Goal: Communication & Community: Ask a question

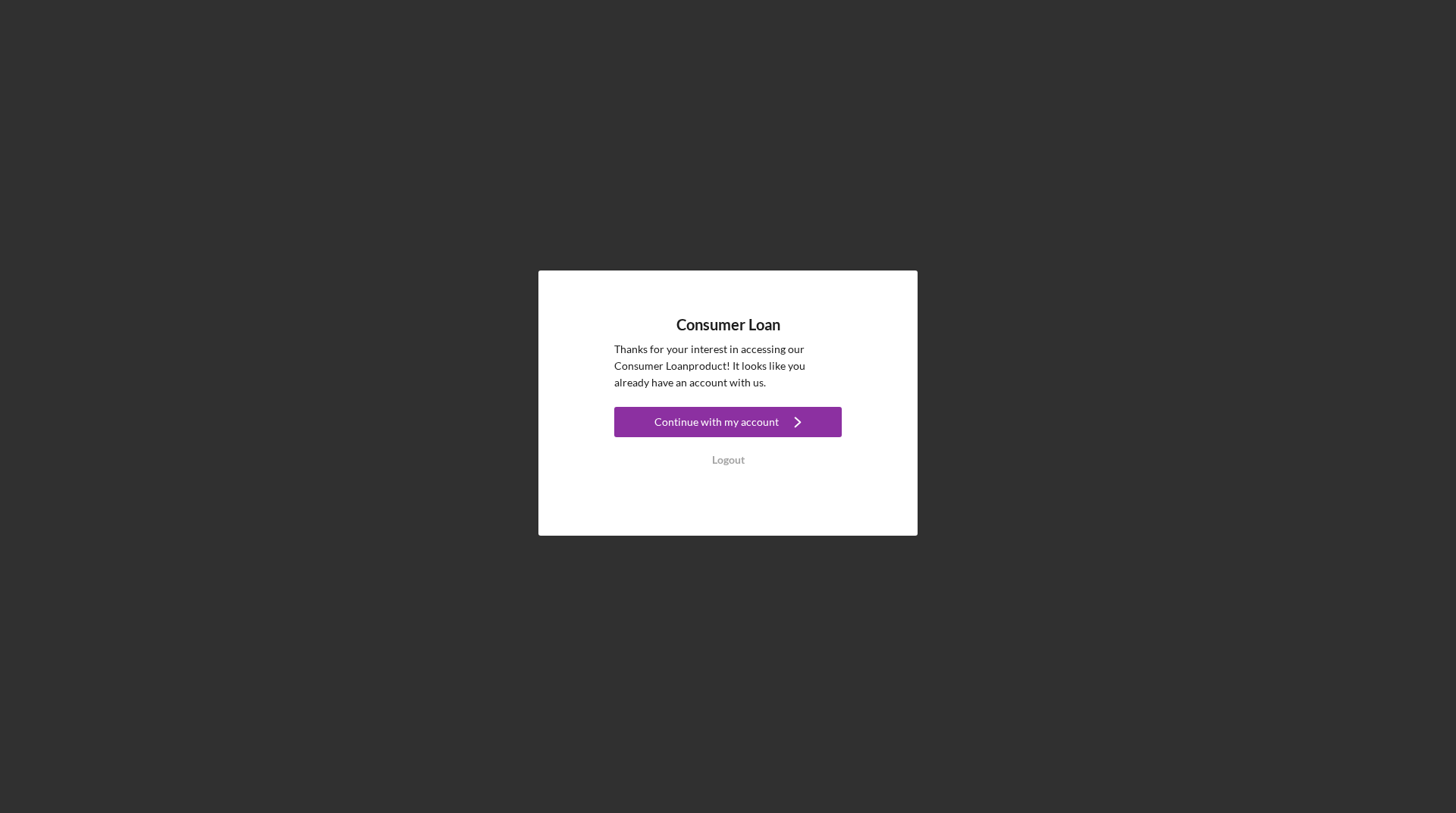
click at [728, 418] on div "Continue with my account" at bounding box center [716, 422] width 124 height 30
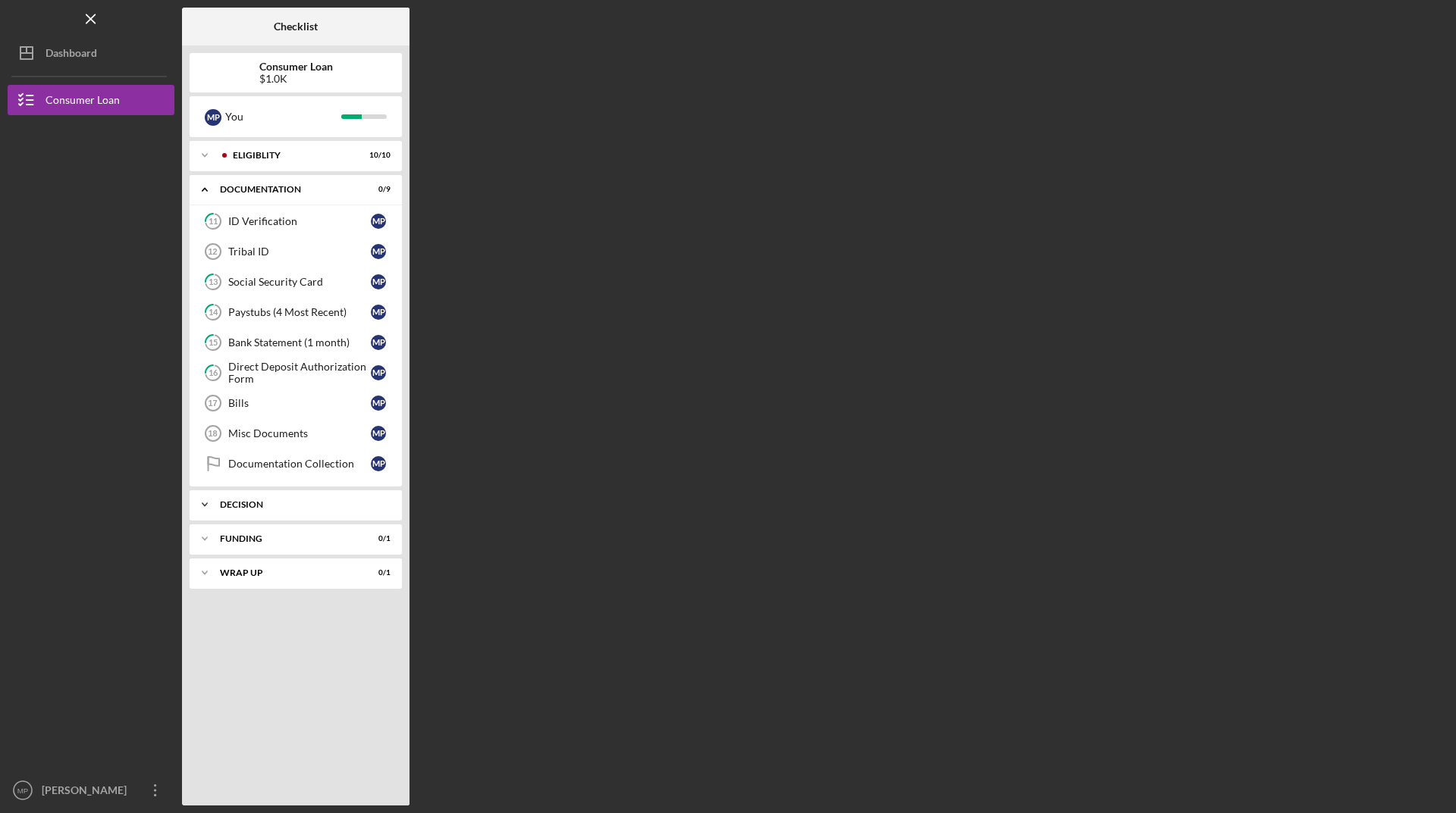
click at [268, 502] on div "Decision" at bounding box center [301, 504] width 163 height 9
click at [289, 503] on div "Decision" at bounding box center [301, 504] width 163 height 9
click at [262, 534] on div "Funding" at bounding box center [301, 538] width 163 height 9
click at [229, 568] on div "Wrap up" at bounding box center [301, 573] width 163 height 9
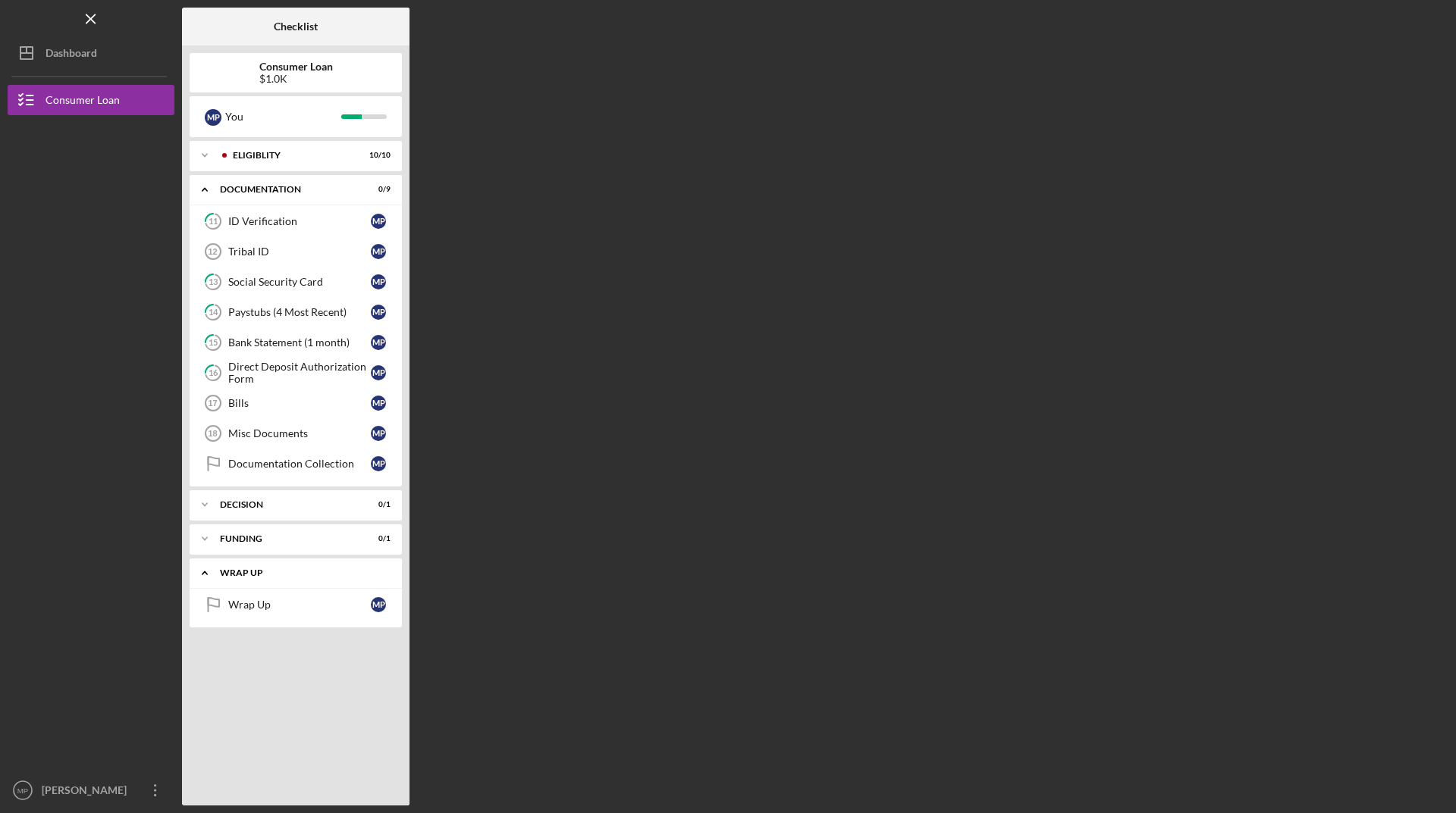
click at [229, 569] on div "Wrap up" at bounding box center [301, 573] width 163 height 9
click at [254, 428] on div "Misc Documents" at bounding box center [300, 433] width 143 height 12
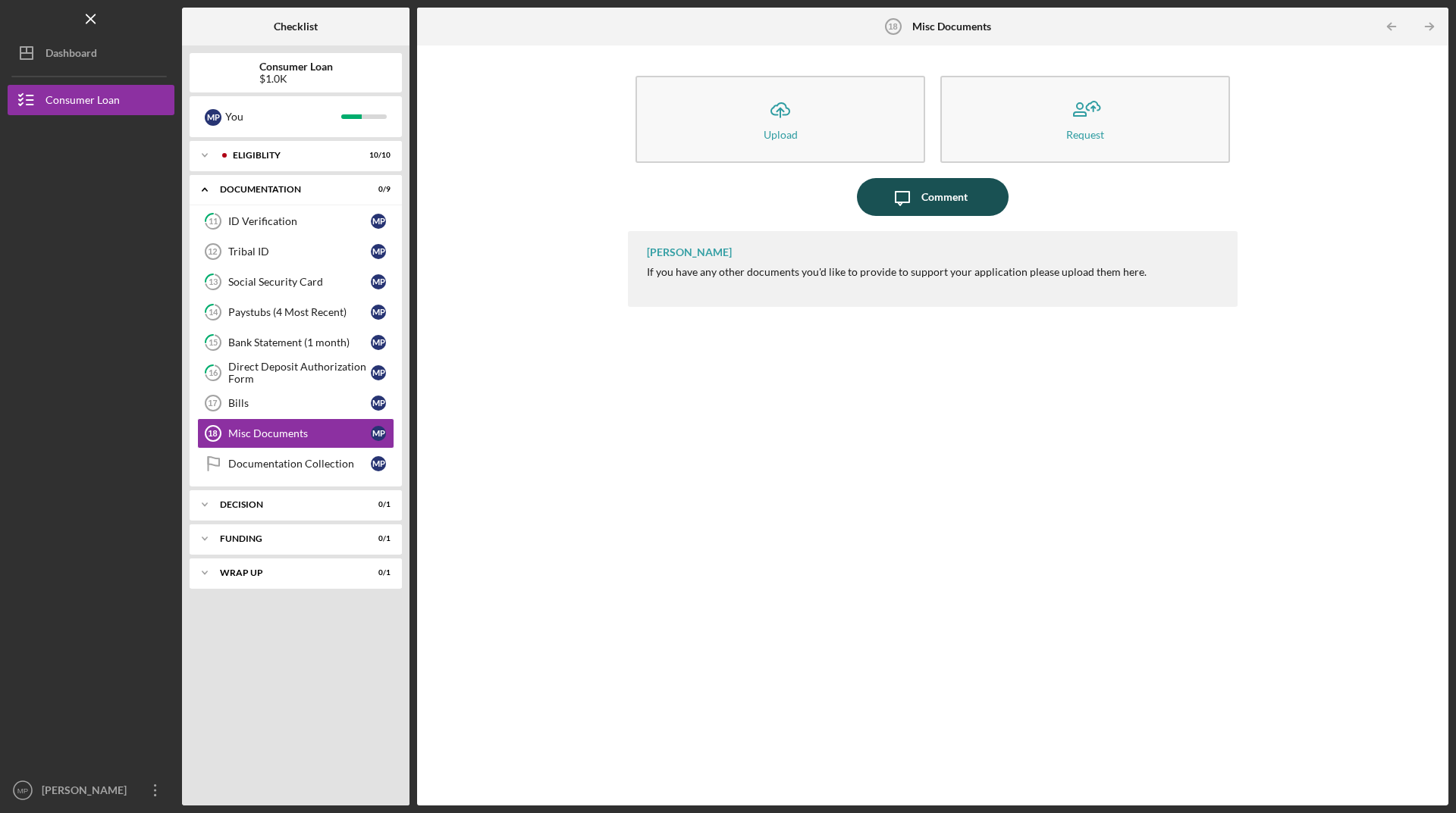
click at [917, 201] on icon "Icon/Message" at bounding box center [902, 197] width 38 height 38
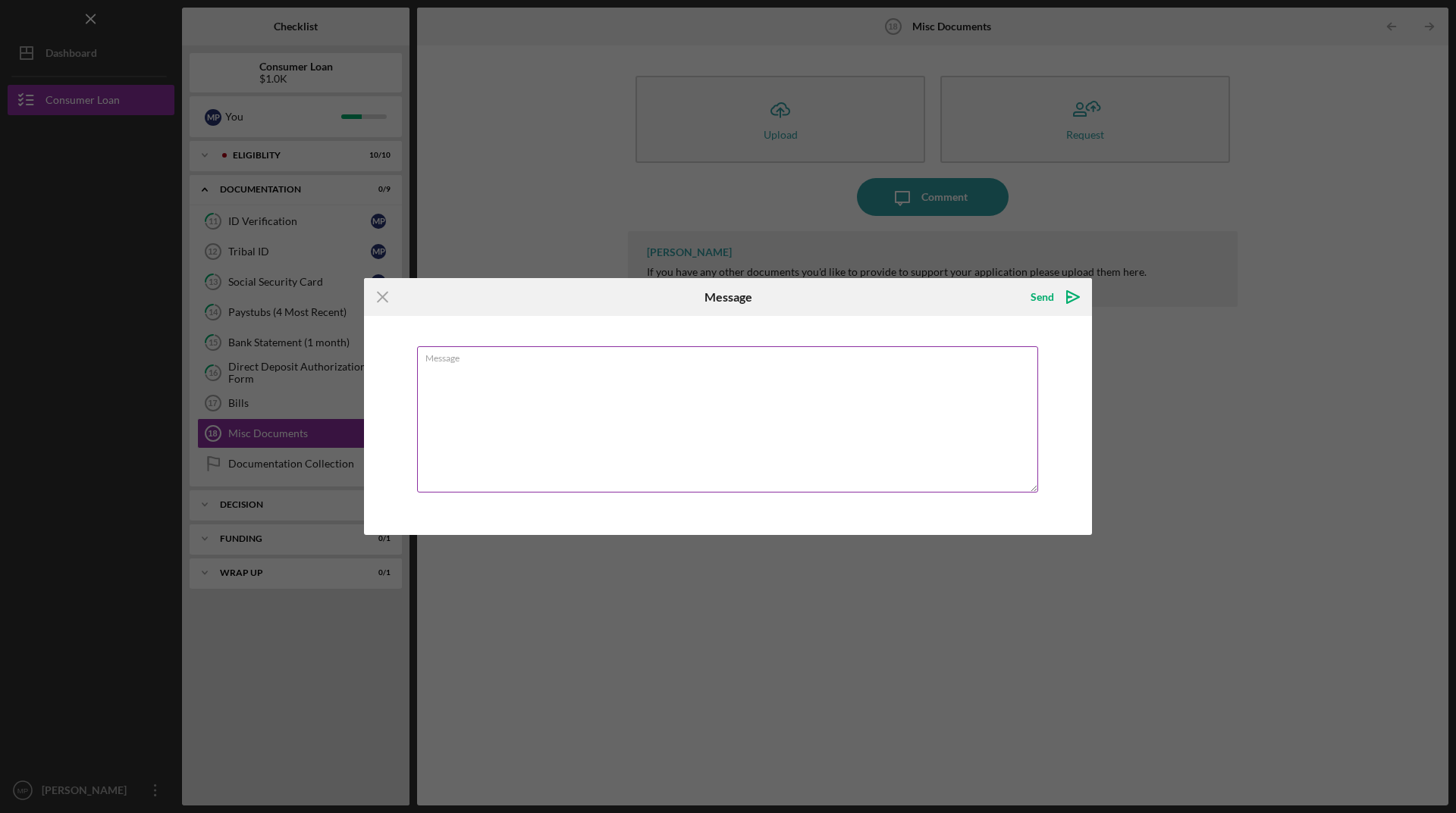
click at [660, 395] on textarea "Message" at bounding box center [728, 419] width 621 height 147
type textarea "Good Morning! Just checking in to see if I have submitted everything required. …"
click at [1044, 295] on div "Send" at bounding box center [1042, 296] width 23 height 30
